Goal: Subscribe to service/newsletter

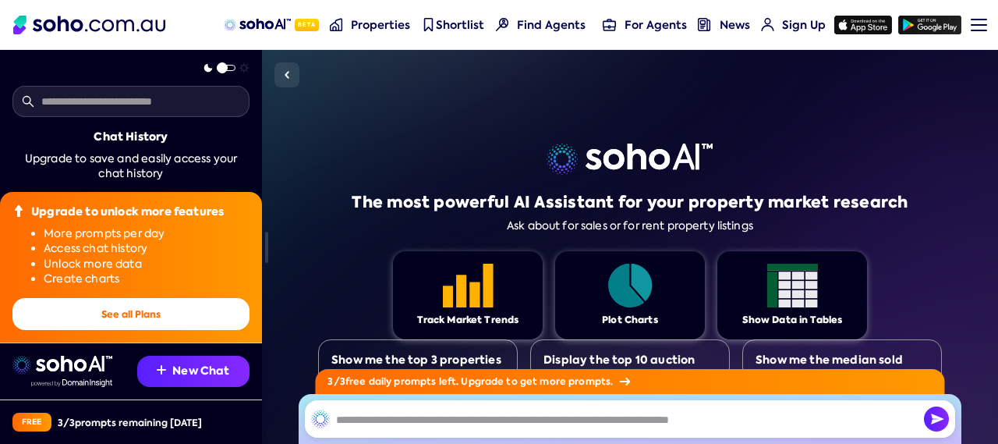
click at [454, 414] on input "text" at bounding box center [630, 418] width 651 height 37
click at [778, 430] on input "text" at bounding box center [630, 418] width 651 height 37
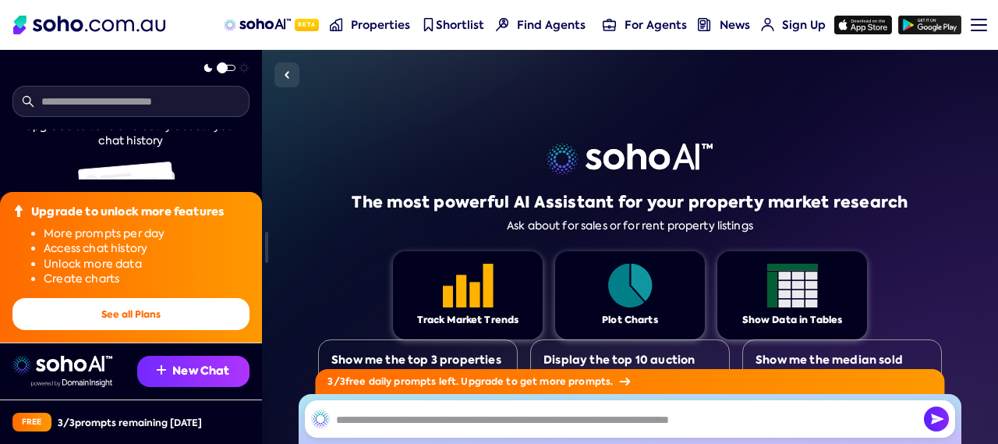
scroll to position [114, 0]
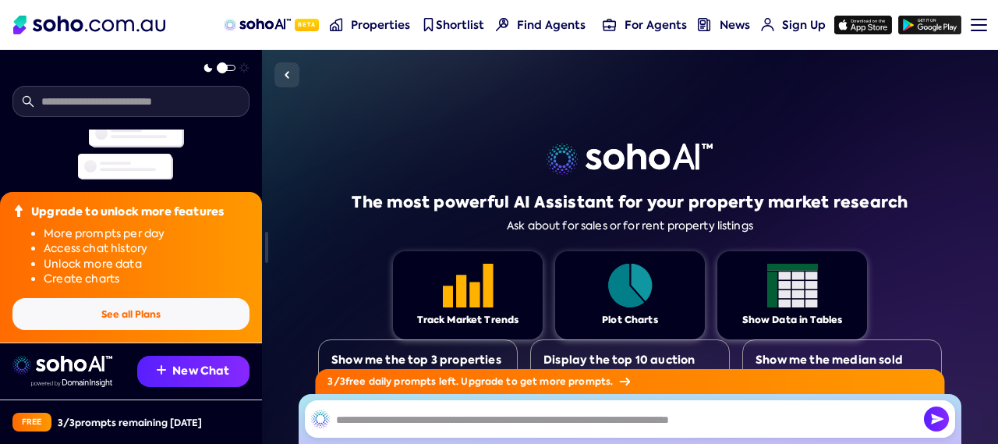
click at [149, 325] on button "See all Plans" at bounding box center [130, 314] width 237 height 32
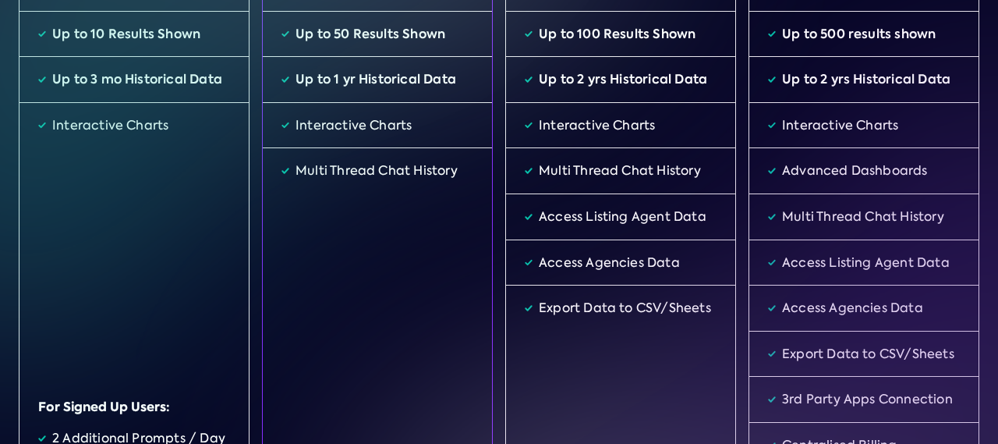
scroll to position [563, 0]
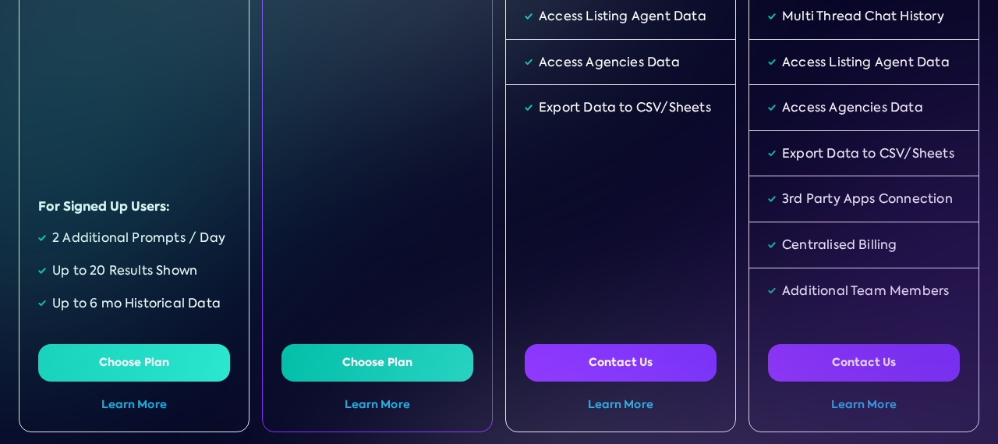
click at [129, 363] on button "Choose Plan" at bounding box center [134, 362] width 192 height 37
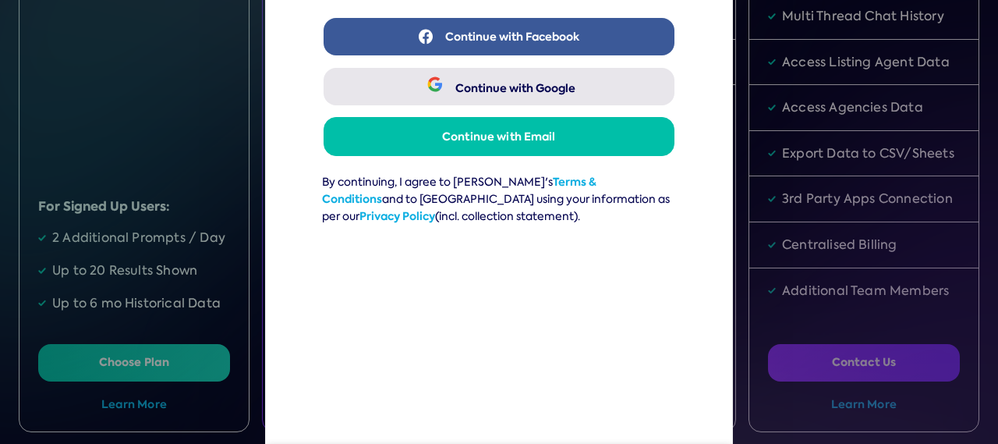
click at [432, 87] on img "undefined dialog" at bounding box center [435, 84] width 16 height 16
click at [437, 87] on span "Continue with Google" at bounding box center [504, 86] width 339 height 35
click at [527, 85] on span "Continue with Google" at bounding box center [516, 88] width 120 height 16
click at [435, 82] on span "Continue with Google" at bounding box center [504, 86] width 339 height 35
click at [435, 82] on img "undefined dialog" at bounding box center [435, 84] width 16 height 16
